Goal: Find specific page/section

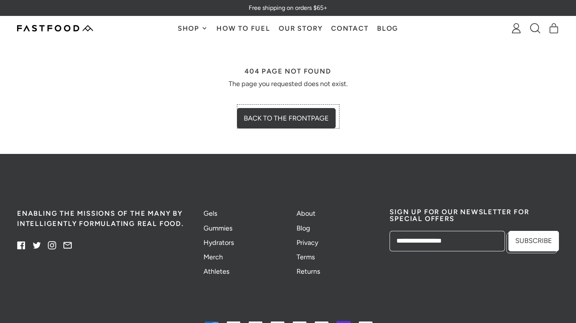
click at [279, 115] on link "Back to the frontpage" at bounding box center [288, 116] width 99 height 20
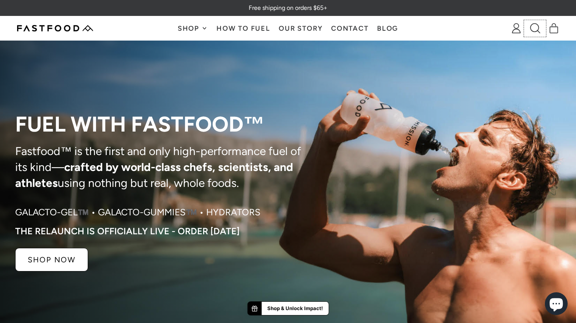
click at [538, 25] on icon at bounding box center [535, 28] width 10 height 10
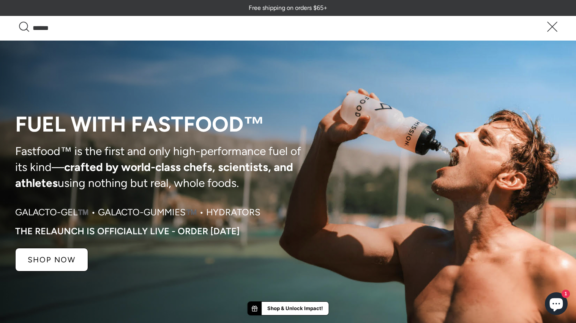
click at [559, 34] on div "Search Close (esc)" at bounding box center [288, 28] width 576 height 24
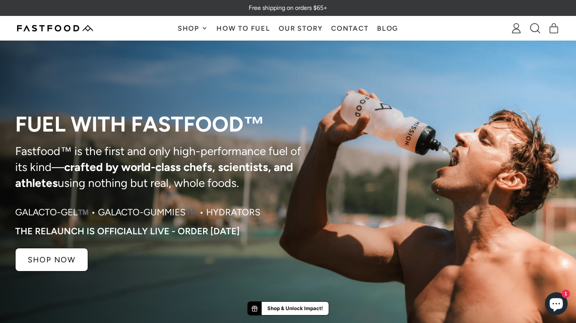
click at [528, 28] on link "Search our site" at bounding box center [534, 29] width 19 height 14
